Goal: Task Accomplishment & Management: Use online tool/utility

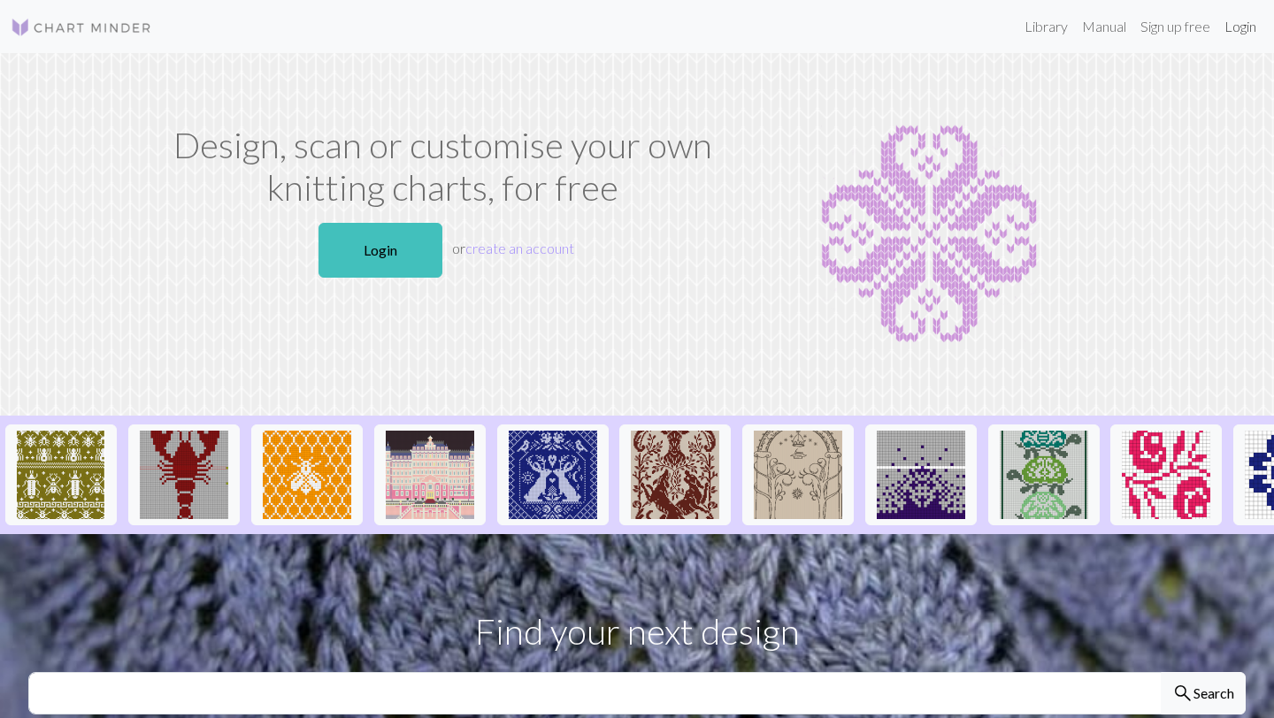
click at [1242, 29] on link "Login" at bounding box center [1240, 26] width 46 height 35
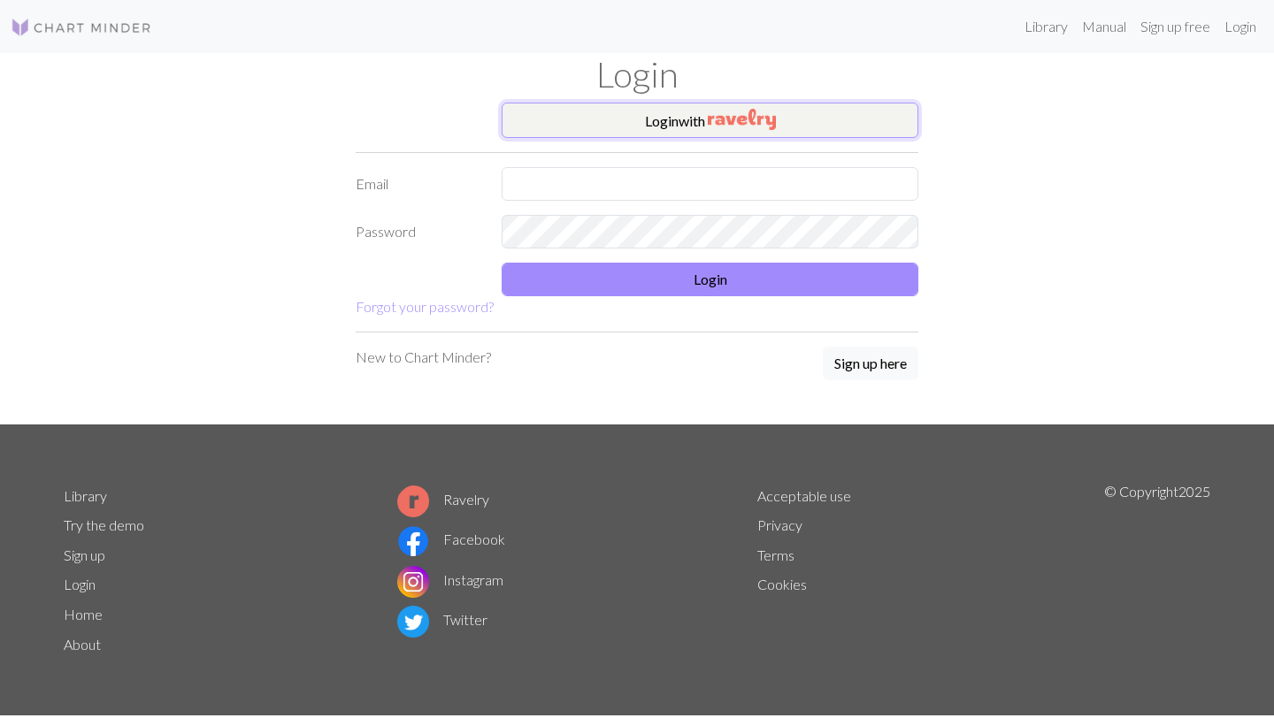
click at [689, 126] on button "Login with" at bounding box center [710, 120] width 417 height 35
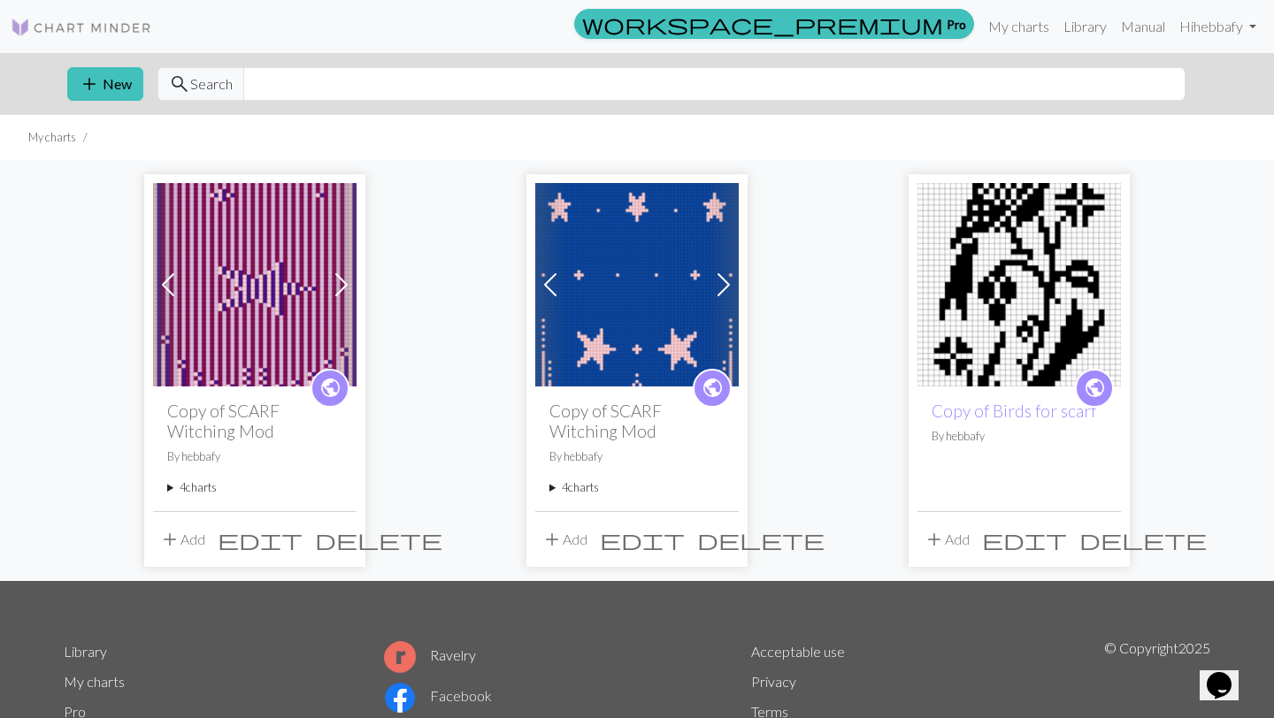
click at [261, 356] on img at bounding box center [254, 284] width 203 height 203
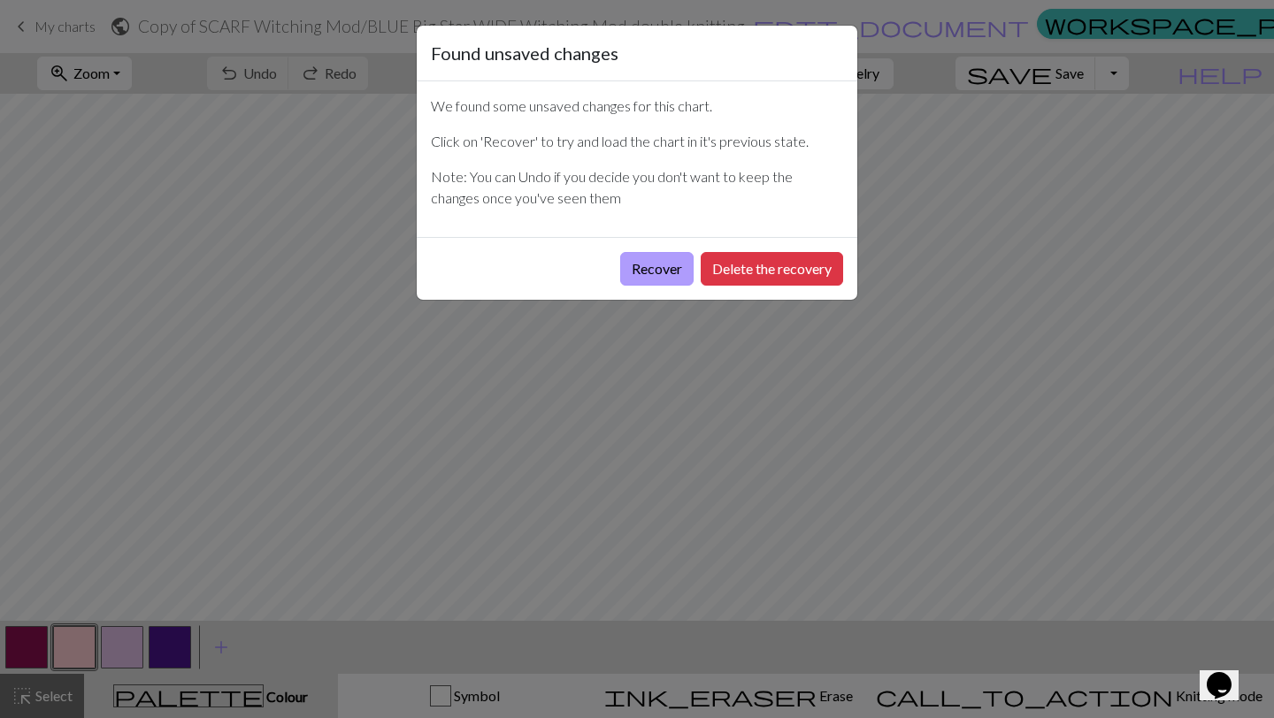
click at [650, 274] on button "Recover" at bounding box center [656, 269] width 73 height 34
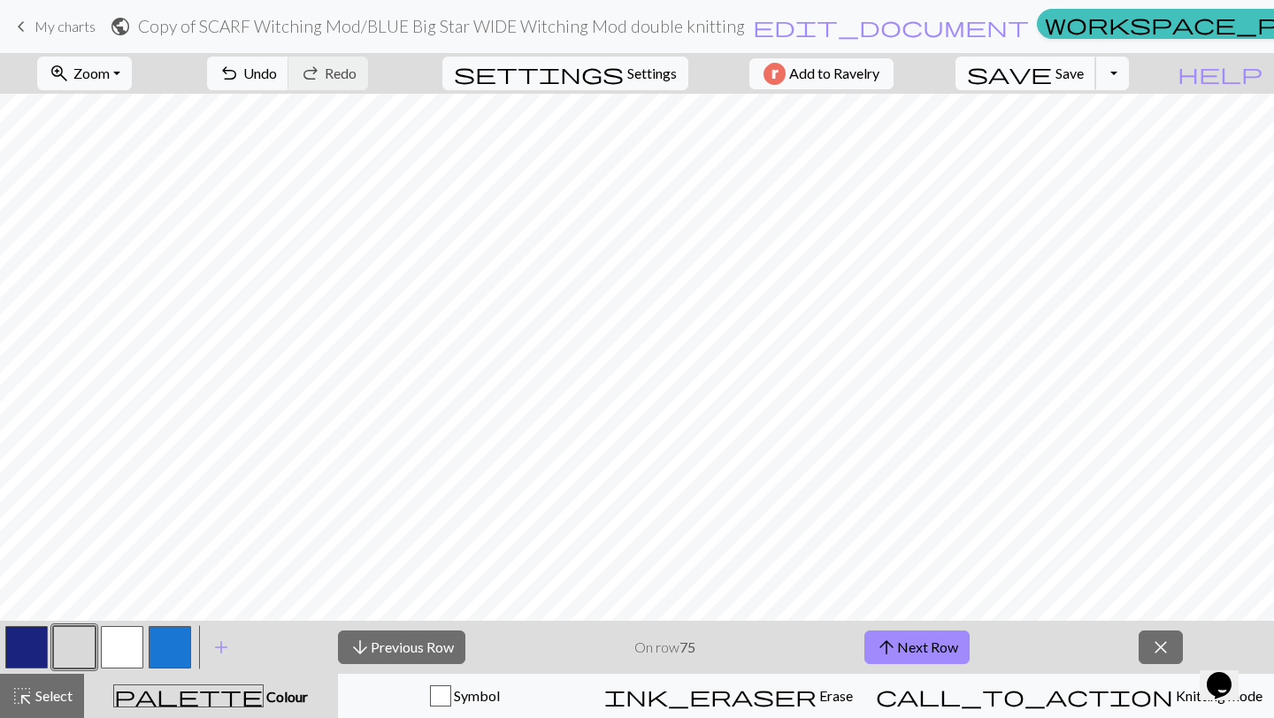
click at [1084, 74] on span "Save" at bounding box center [1069, 73] width 28 height 17
click at [19, 29] on div "Chart saved" at bounding box center [637, 35] width 1274 height 70
click at [26, 23] on span "keyboard_arrow_left" at bounding box center [21, 26] width 21 height 25
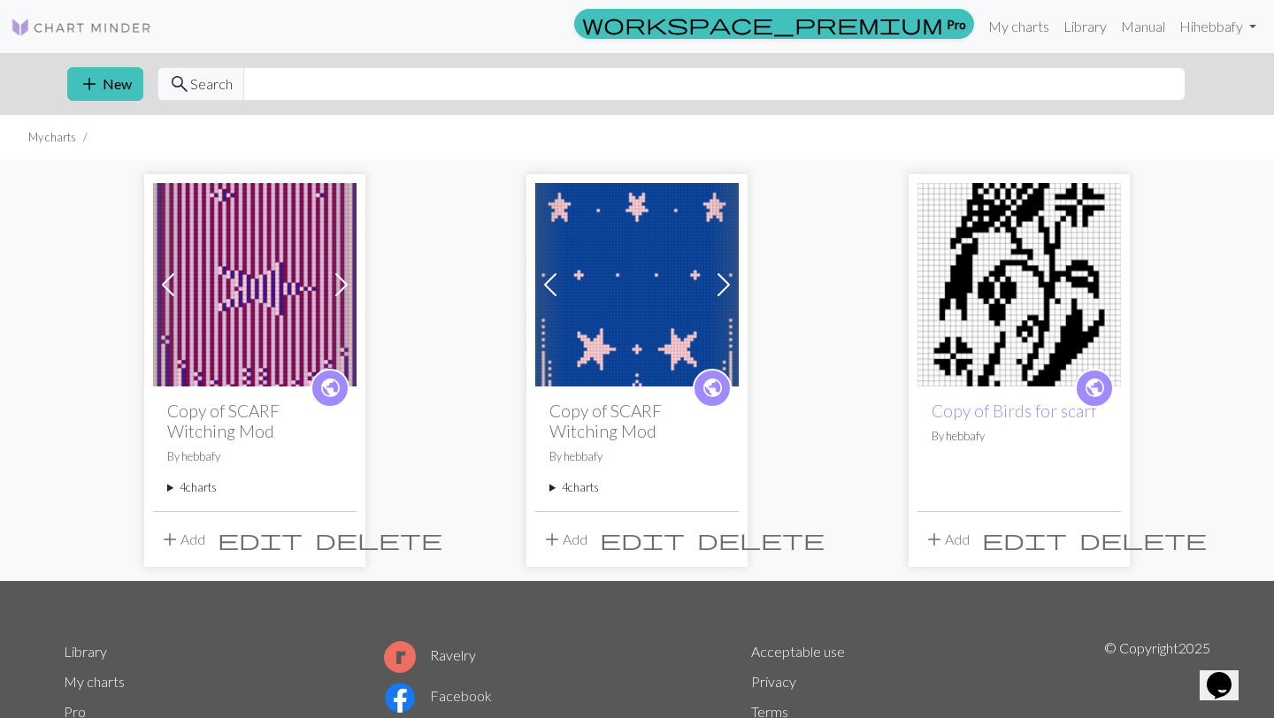
click at [267, 361] on img at bounding box center [254, 284] width 203 height 203
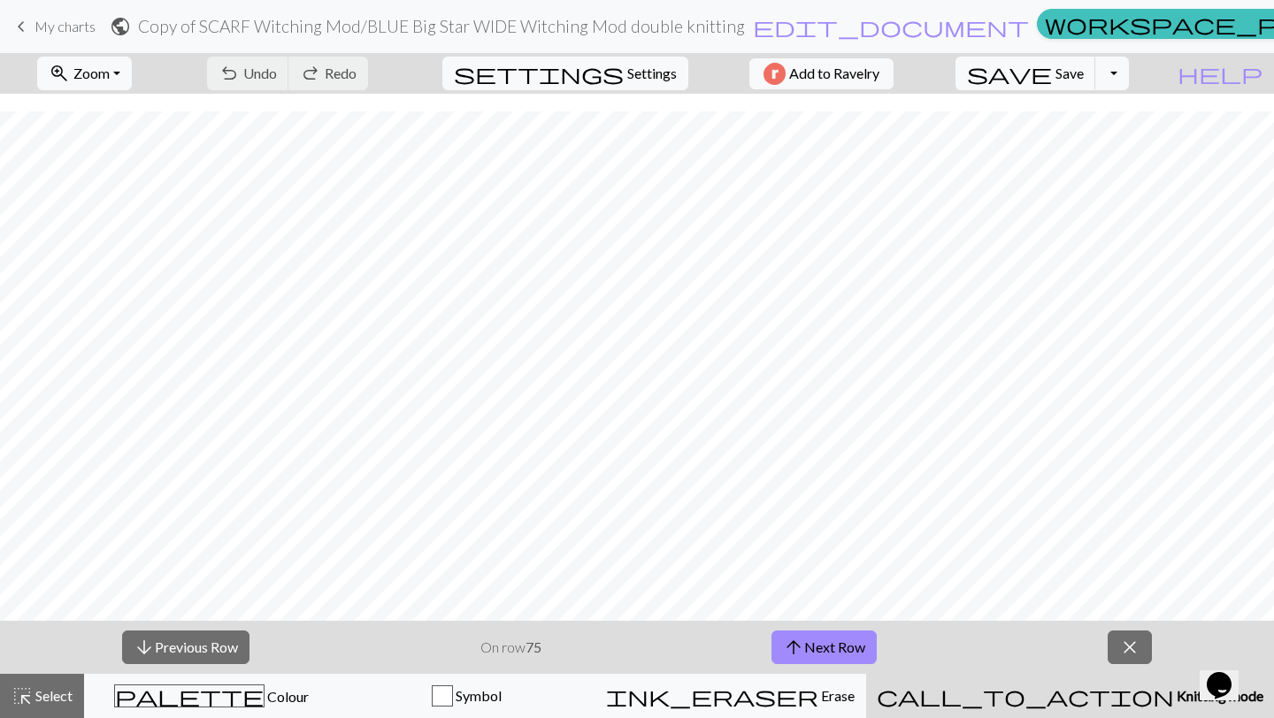
scroll to position [2900, 0]
